Goal: Transaction & Acquisition: Purchase product/service

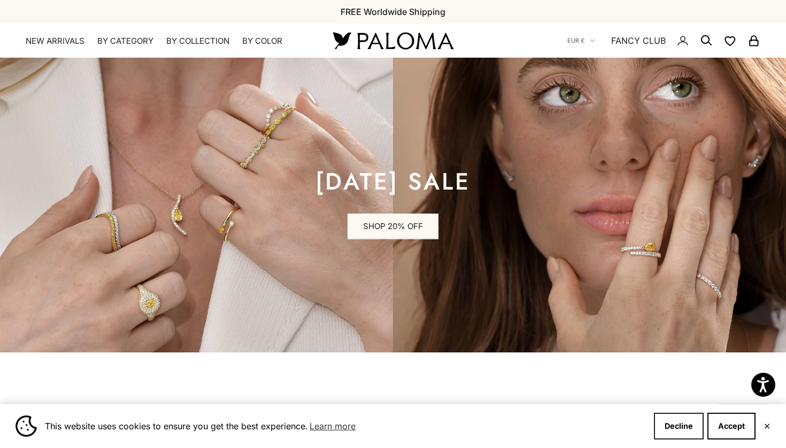
click at [672, 427] on button "Decline" at bounding box center [679, 426] width 50 height 27
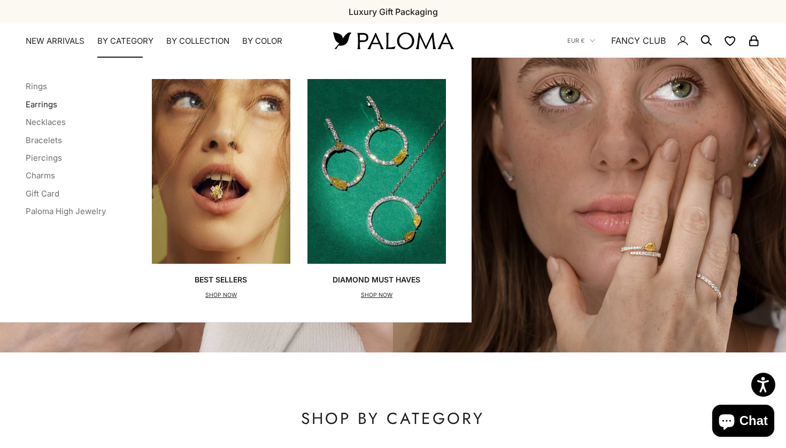
click at [45, 105] on link "Earrings" at bounding box center [42, 104] width 32 height 10
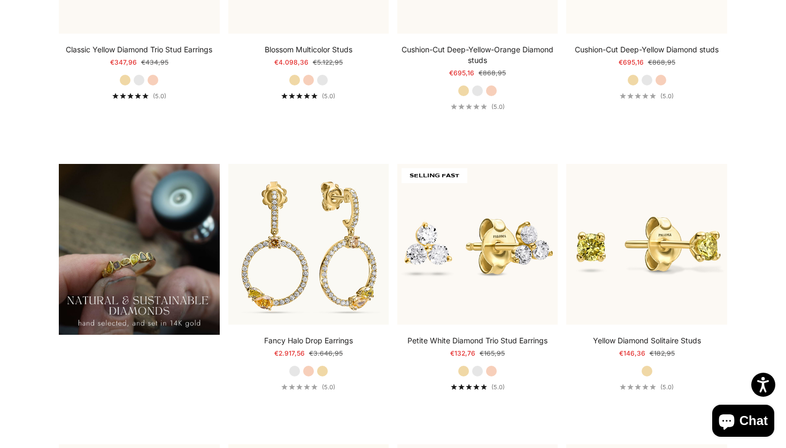
scroll to position [1097, 0]
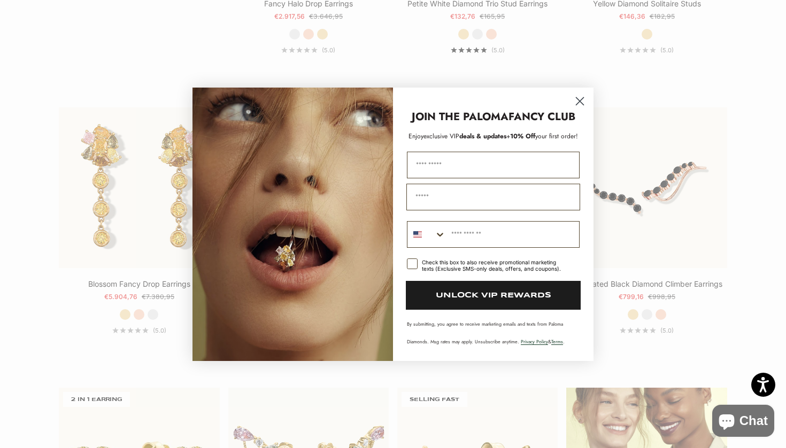
click at [578, 97] on circle "Close dialog" at bounding box center [580, 101] width 18 height 18
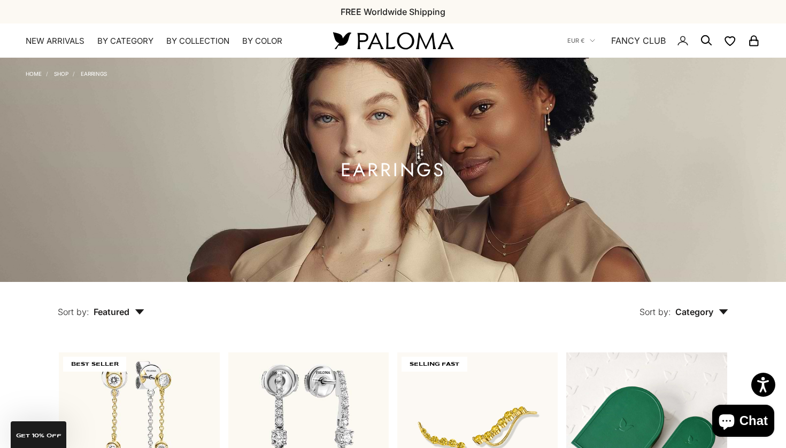
scroll to position [0, 0]
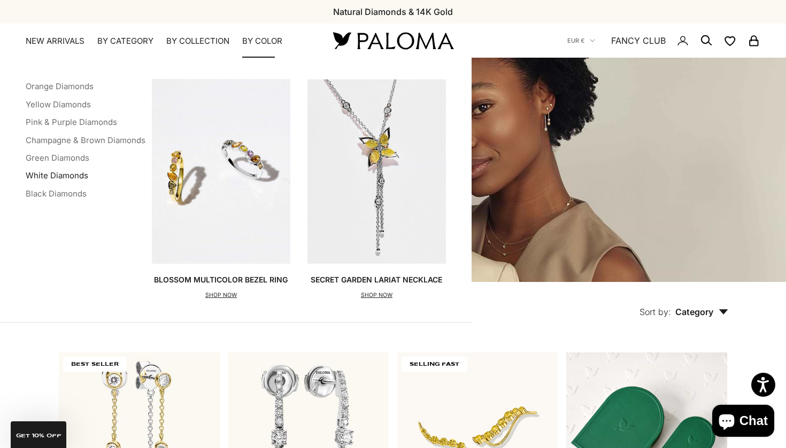
click at [57, 172] on link "White Diamonds" at bounding box center [57, 175] width 63 height 10
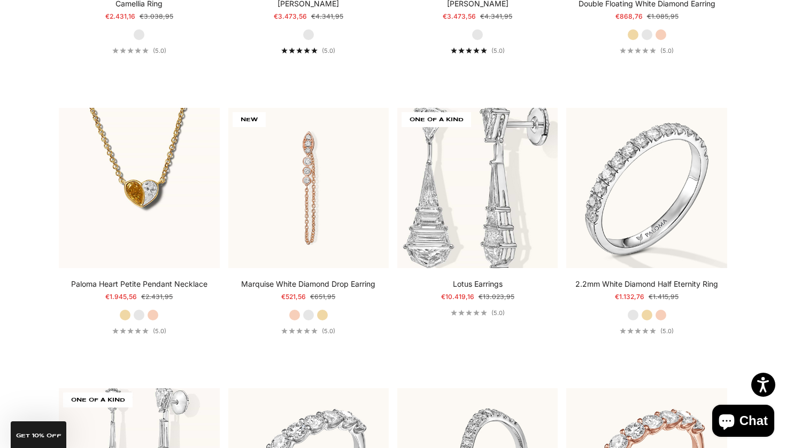
scroll to position [3826, 0]
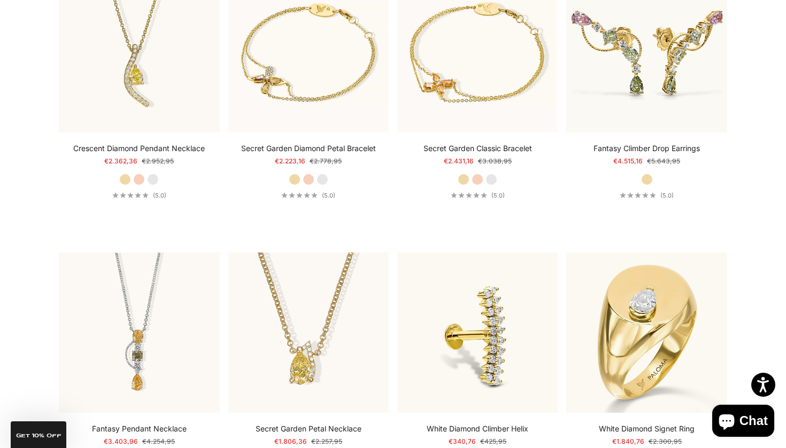
click at [453, 227] on product-list "Choose options White Diamond Double Row Ear Cuff Starting at €659,96 Regular pr…" at bounding box center [393, 86] width 668 height 4714
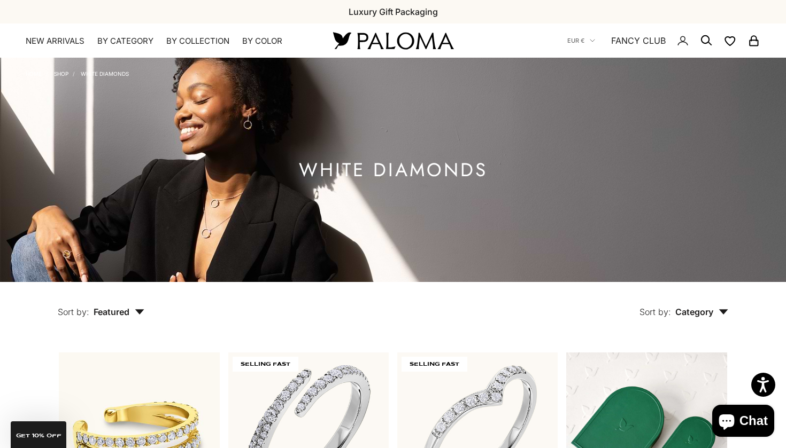
scroll to position [0, 0]
